Goal: Task Accomplishment & Management: Use online tool/utility

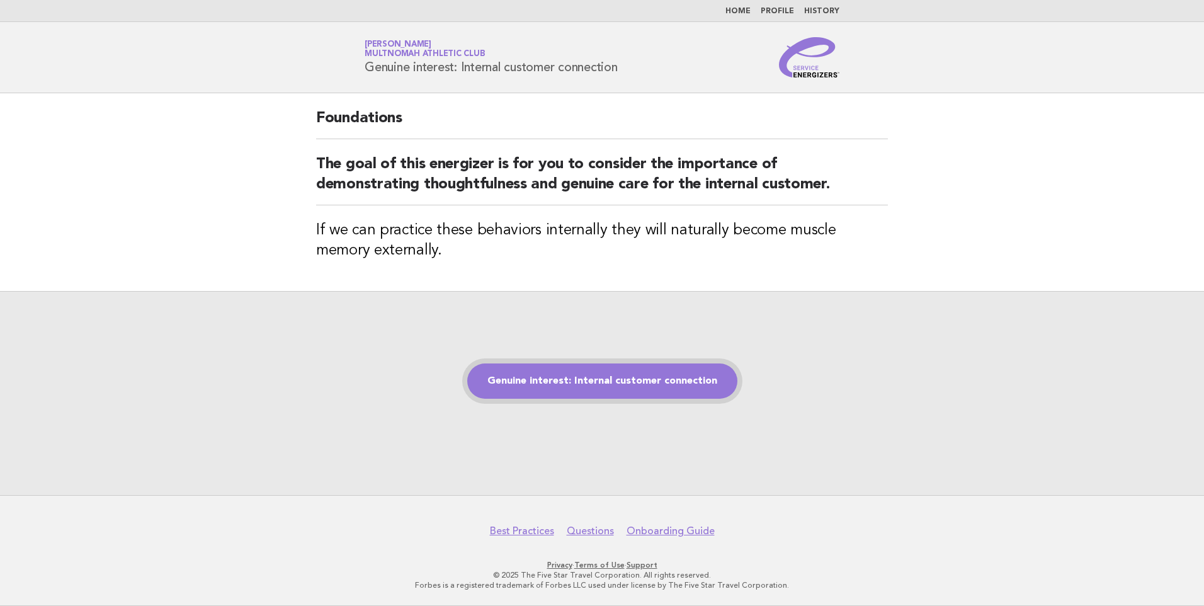
click at [577, 371] on link "Genuine interest: Internal customer connection" at bounding box center [602, 380] width 270 height 35
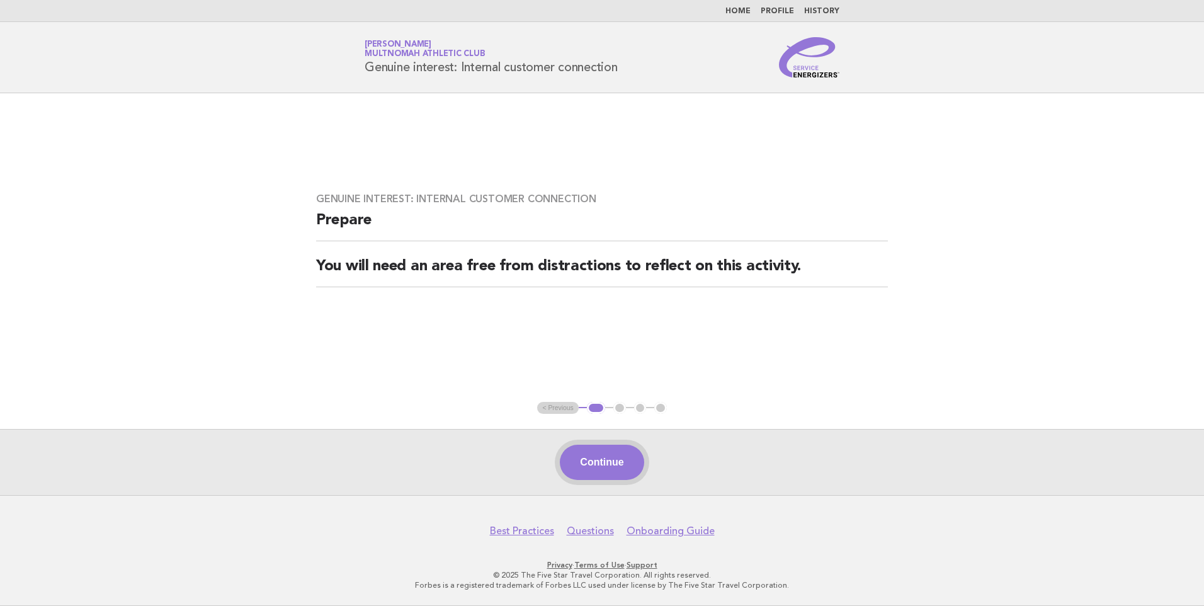
click at [592, 464] on button "Continue" at bounding box center [602, 461] width 84 height 35
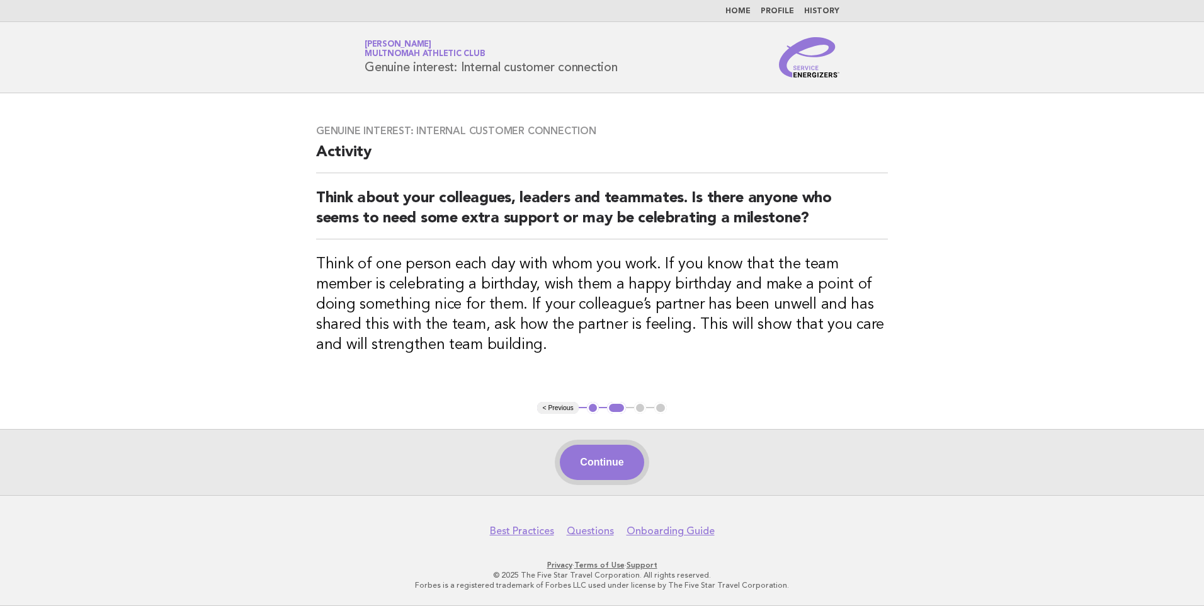
click at [596, 468] on button "Continue" at bounding box center [602, 461] width 84 height 35
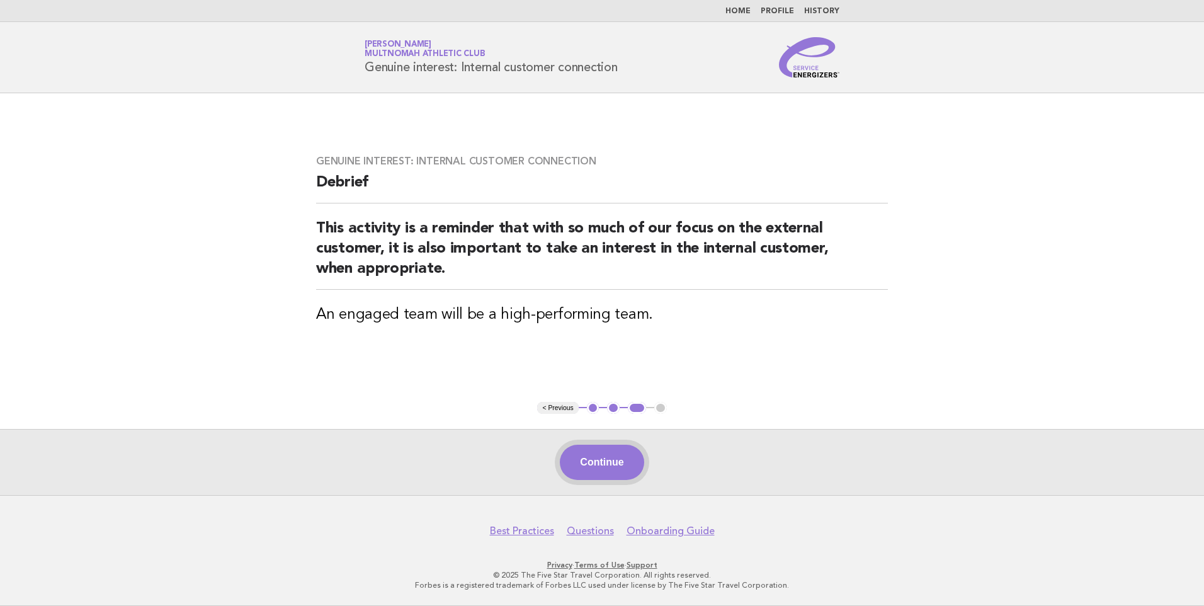
click at [607, 463] on button "Continue" at bounding box center [602, 461] width 84 height 35
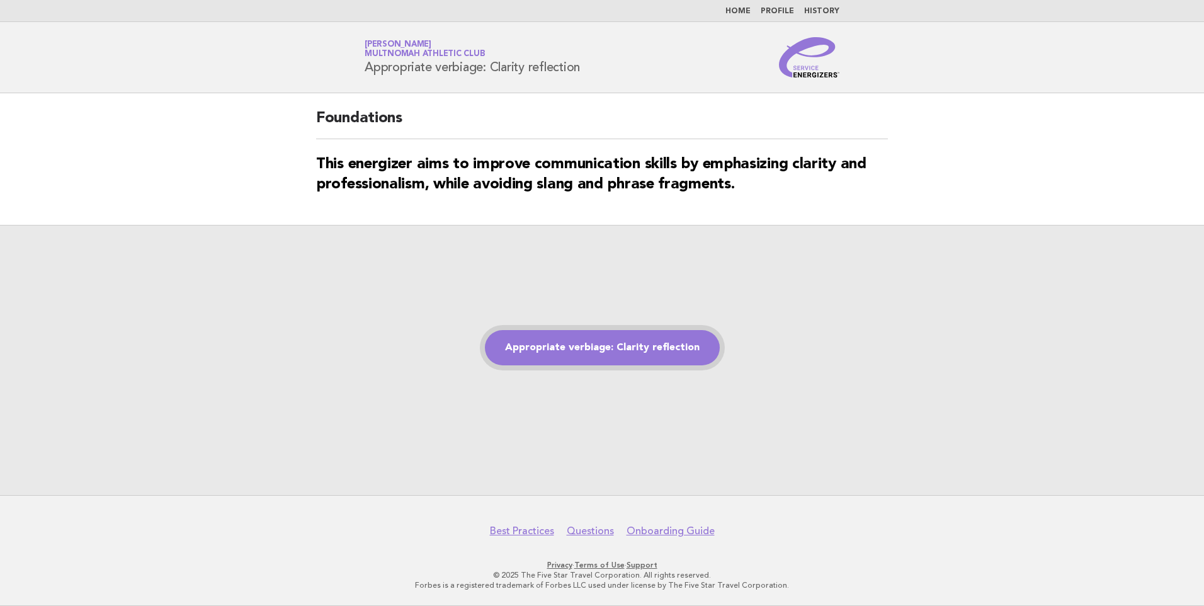
click at [619, 353] on link "Appropriate verbiage: Clarity reflection" at bounding box center [602, 347] width 235 height 35
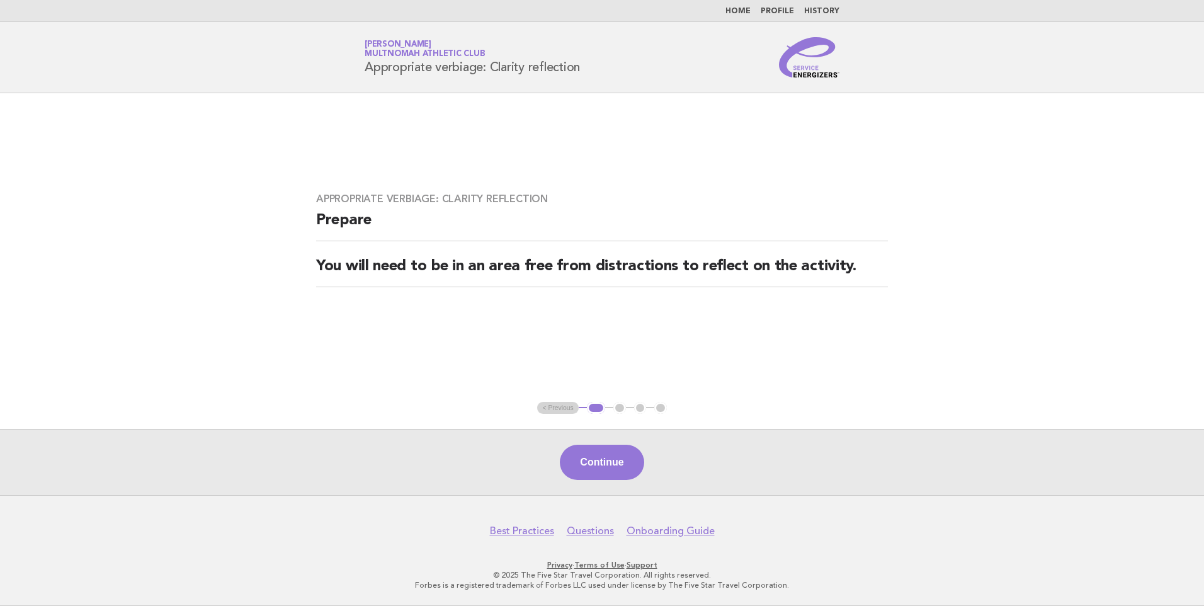
click at [618, 456] on button "Continue" at bounding box center [602, 461] width 84 height 35
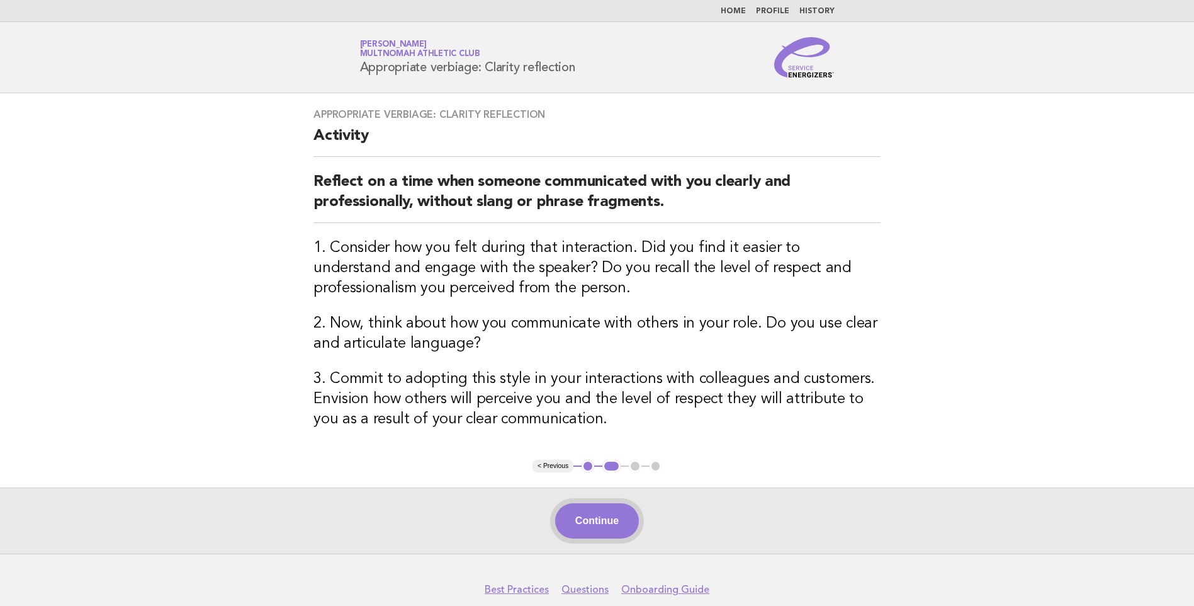
click at [593, 507] on button "Continue" at bounding box center [597, 520] width 84 height 35
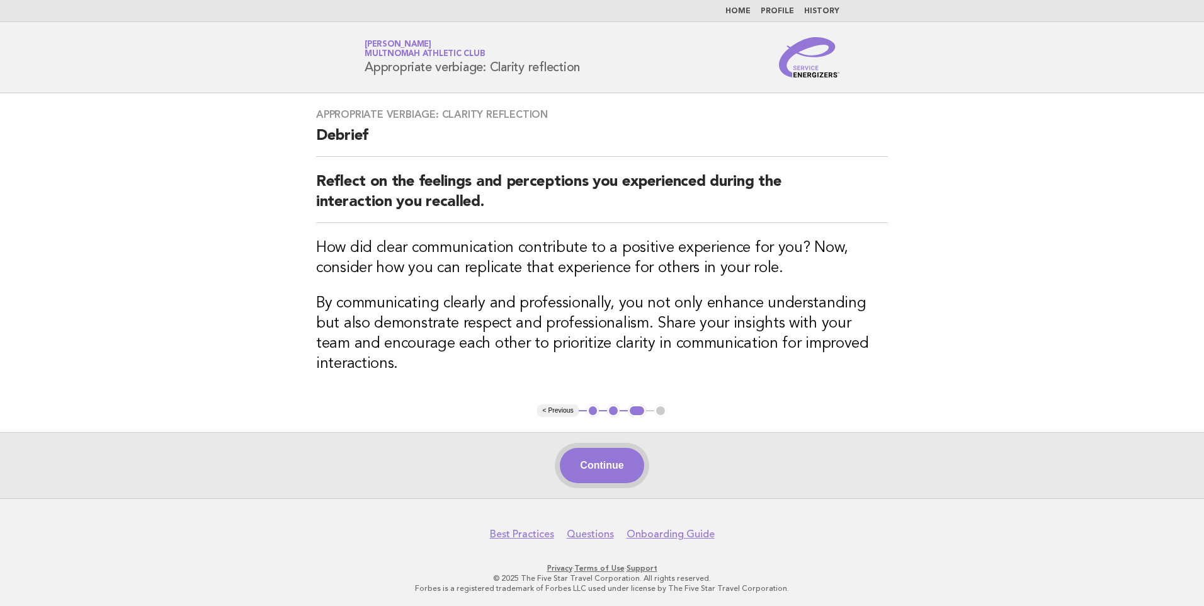
click at [574, 479] on button "Continue" at bounding box center [602, 465] width 84 height 35
